Goal: Obtain resource: Download file/media

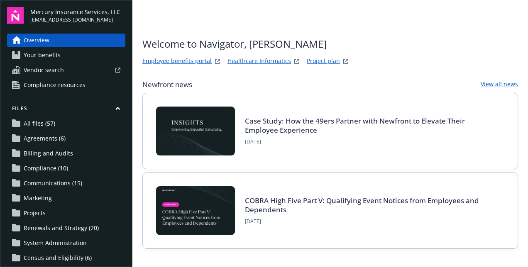
click at [320, 58] on link "Project plan" at bounding box center [323, 61] width 33 height 10
